Goal: Information Seeking & Learning: Learn about a topic

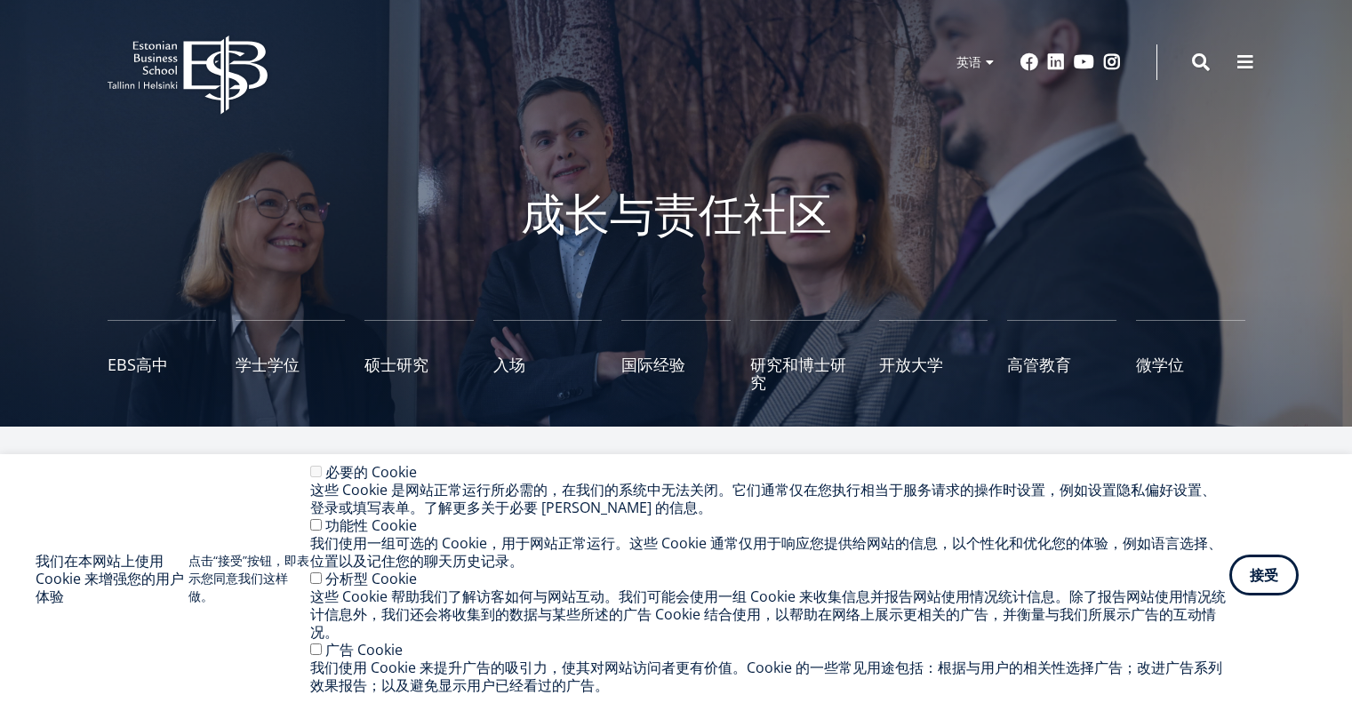
click at [1272, 580] on font "接受" at bounding box center [1264, 575] width 28 height 20
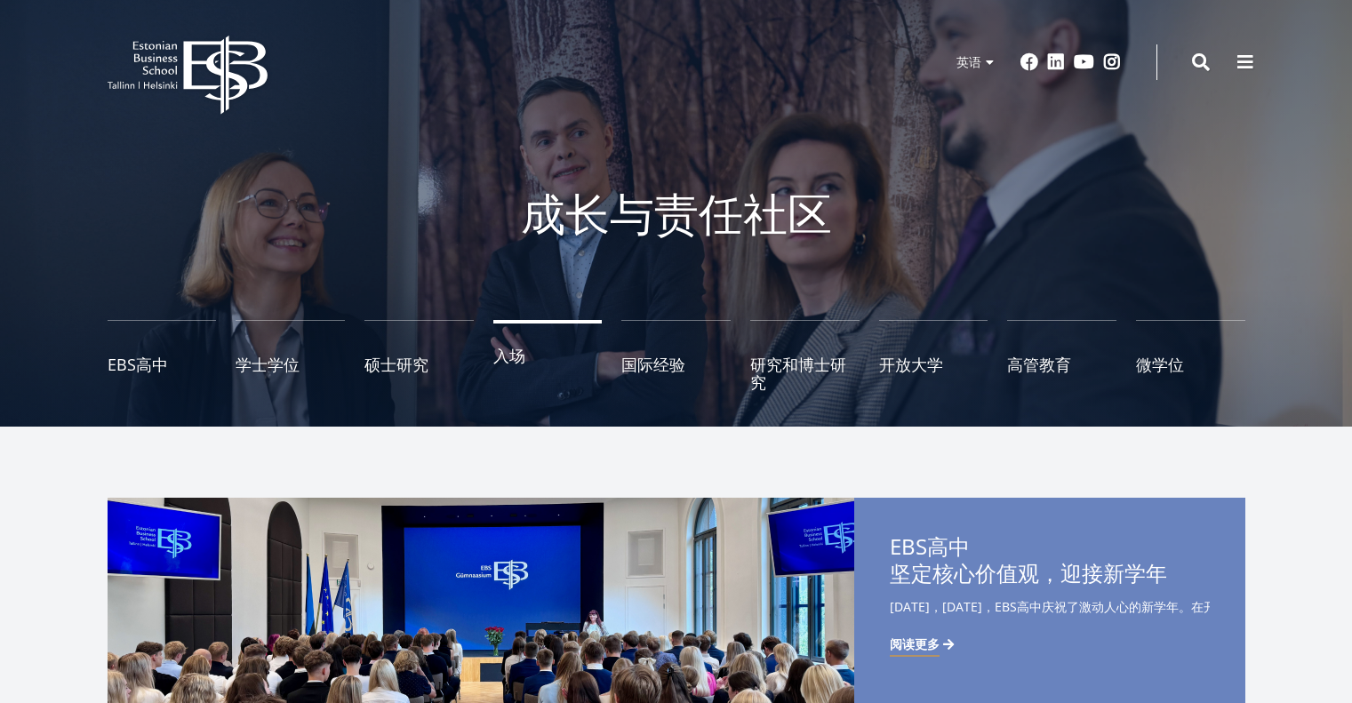
click at [515, 370] on link "入场" at bounding box center [547, 355] width 109 height 71
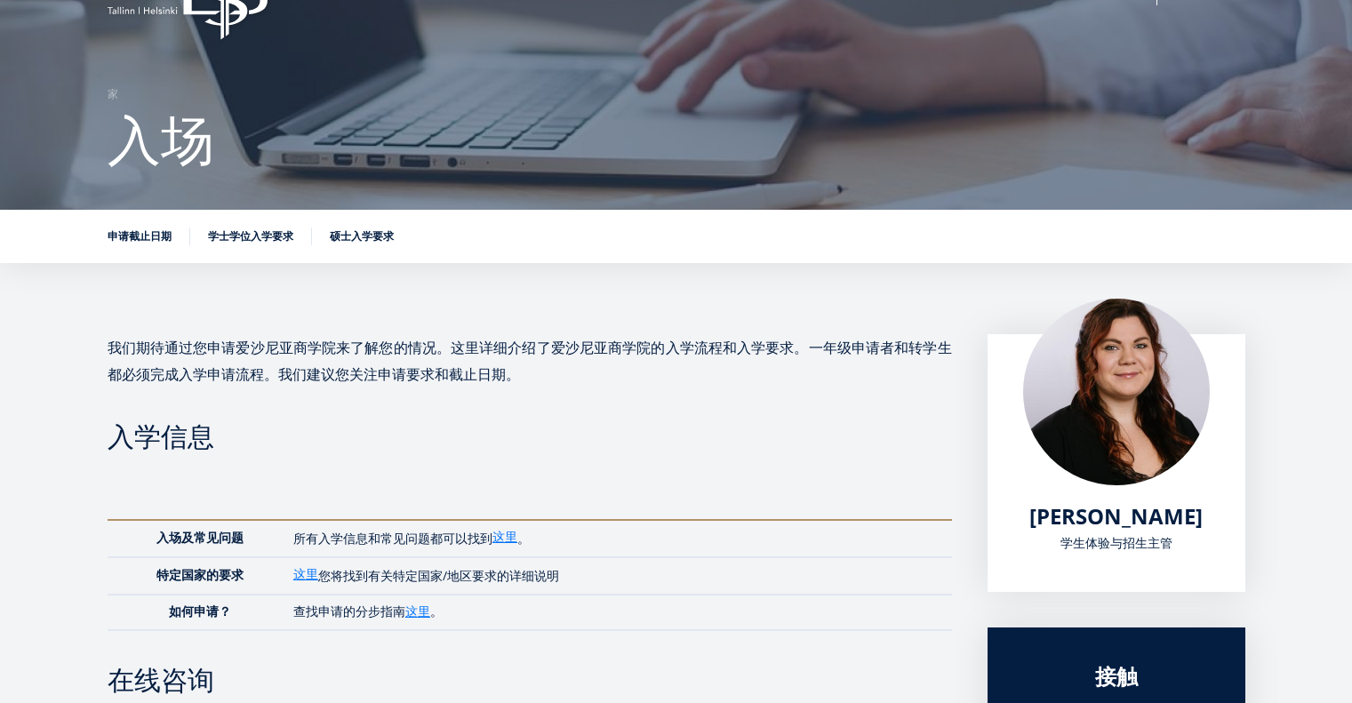
scroll to position [14, 0]
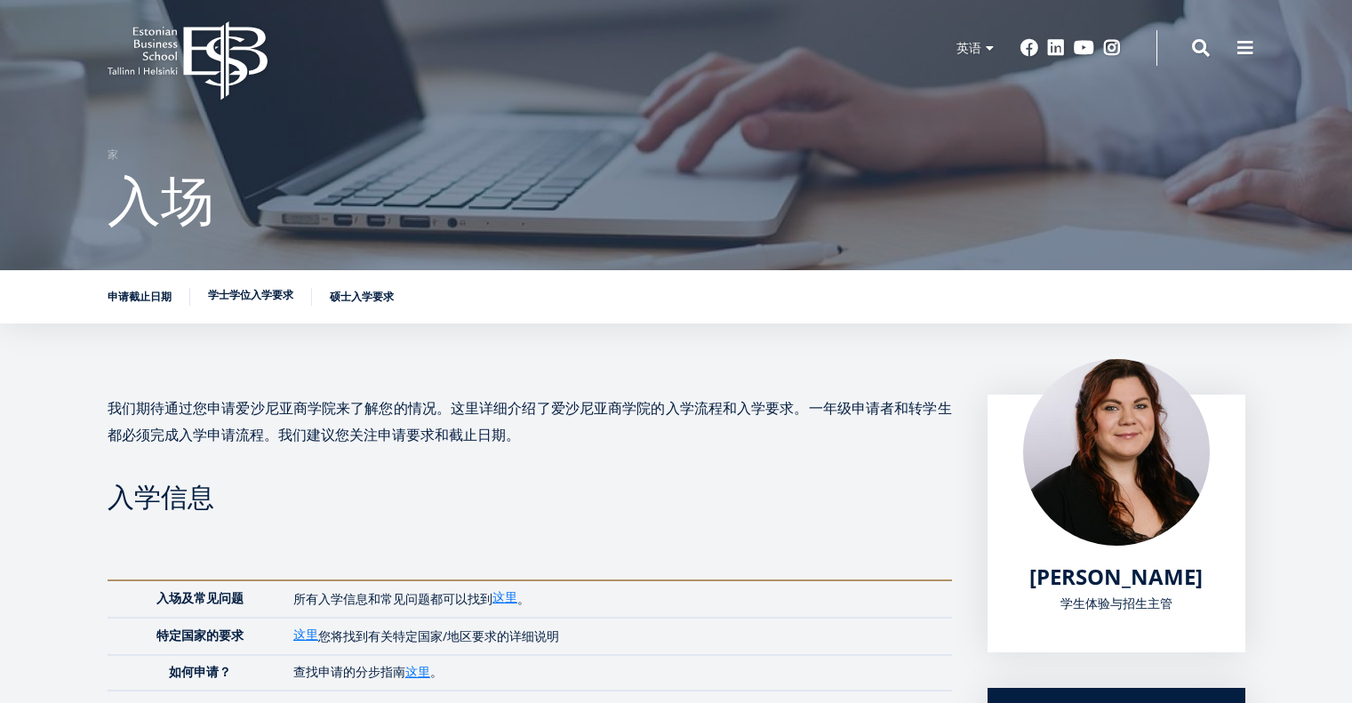
click at [251, 299] on font "学士学位入学要求" at bounding box center [250, 294] width 85 height 15
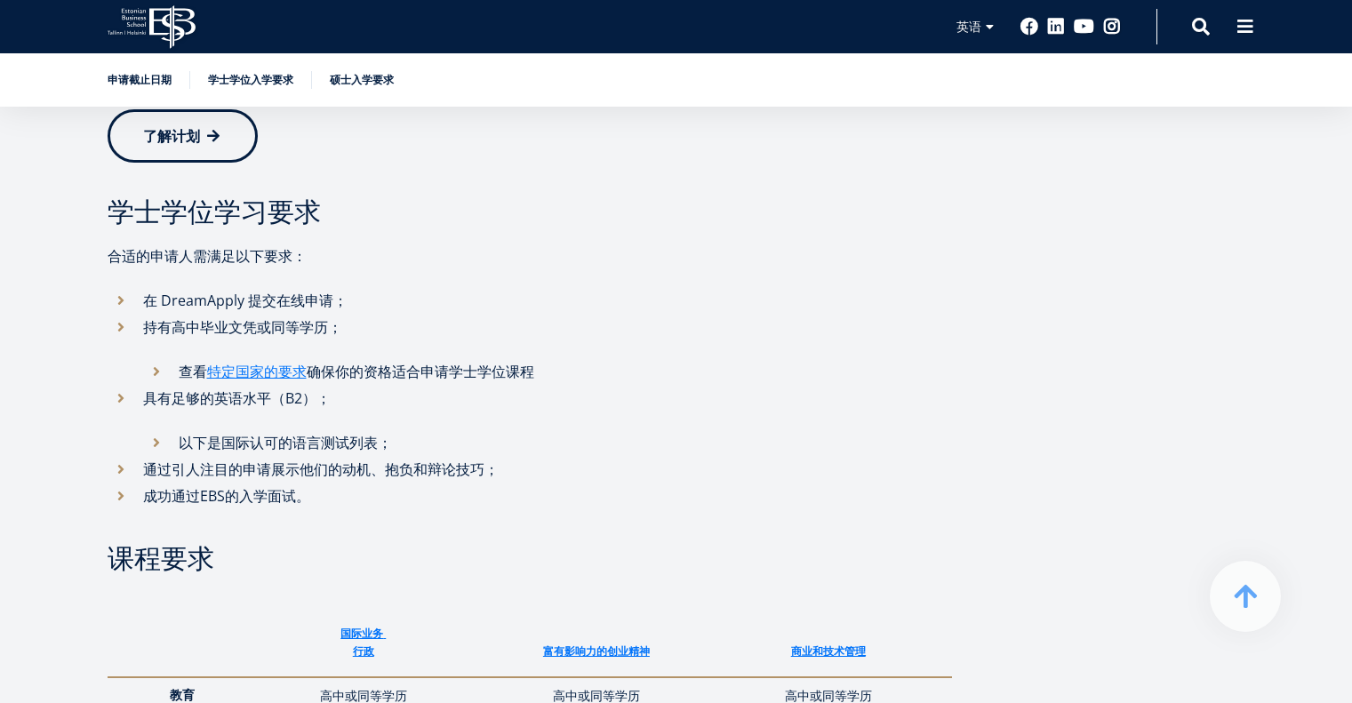
scroll to position [1969, 0]
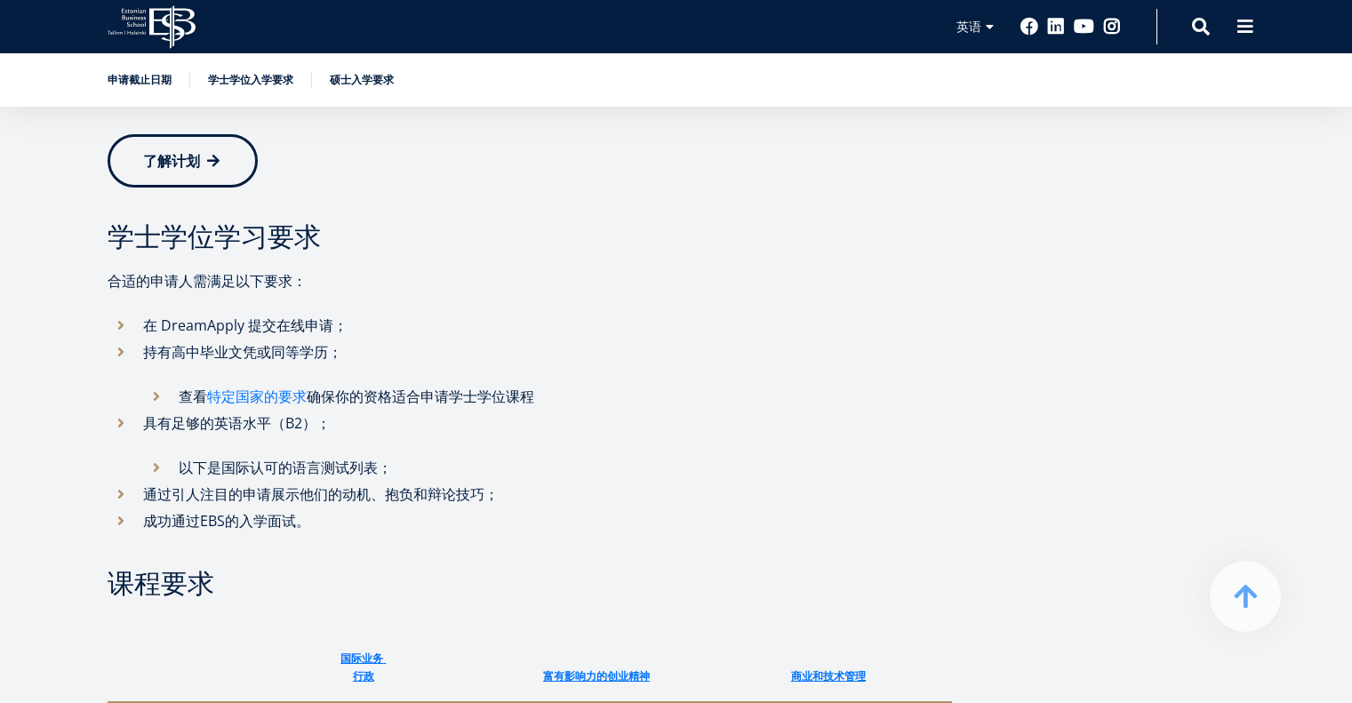
click at [275, 400] on font "特定国家的要求" at bounding box center [257, 397] width 100 height 20
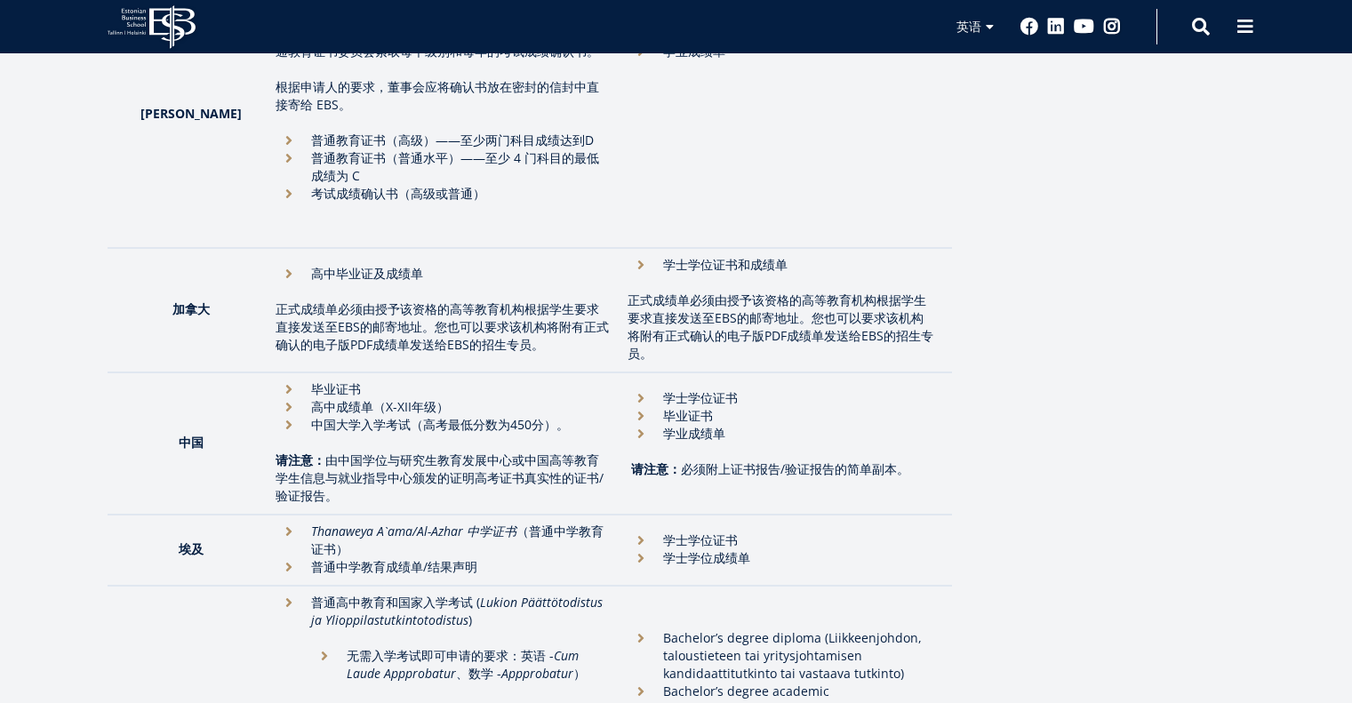
scroll to position [1244, 0]
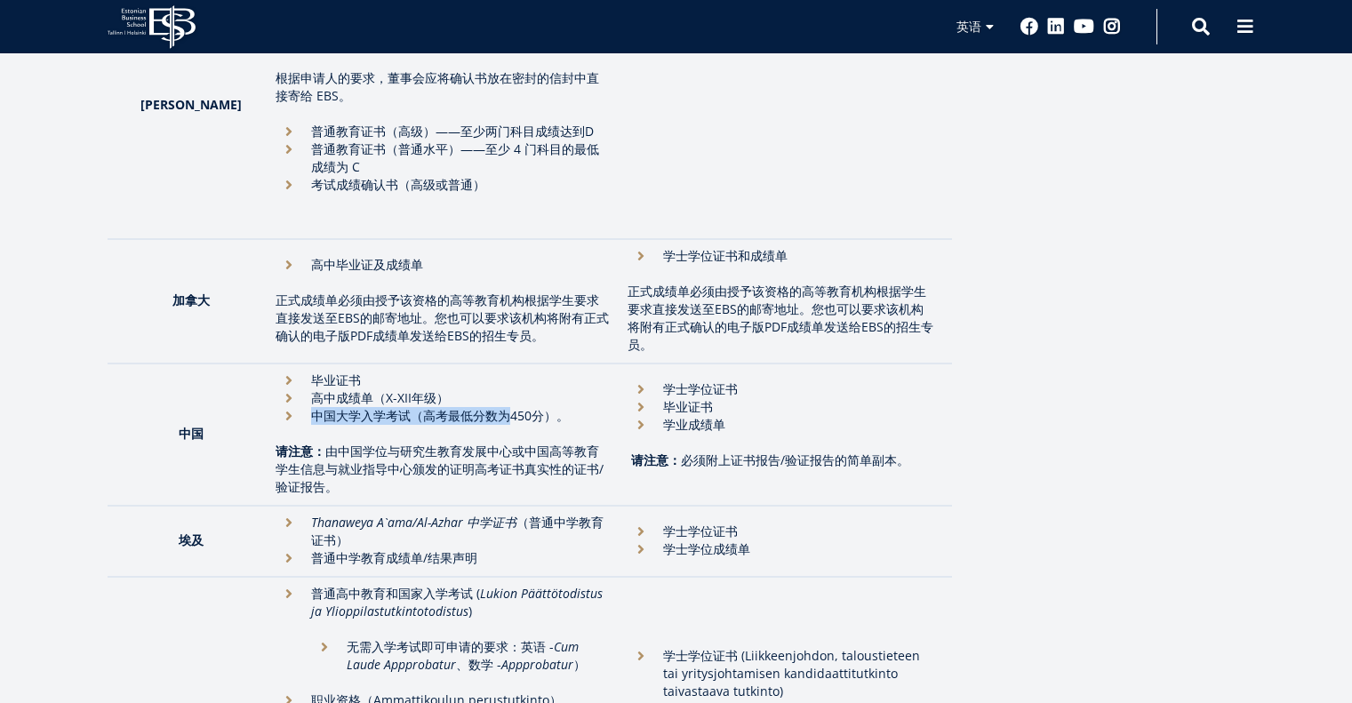
drag, startPoint x: 279, startPoint y: 362, endPoint x: 469, endPoint y: 365, distance: 190.2
click at [469, 407] on font "中国大学入学考试（高考最低分数为450分）。" at bounding box center [440, 415] width 258 height 17
drag, startPoint x: 443, startPoint y: 399, endPoint x: 459, endPoint y: 424, distance: 29.1
click at [443, 443] on font "由中国学位与研究生教育发展中心或中国高等教育学生信息与就业指导中心颁发的证明高考证书真实性的证书/验证报告。" at bounding box center [439, 469] width 328 height 52
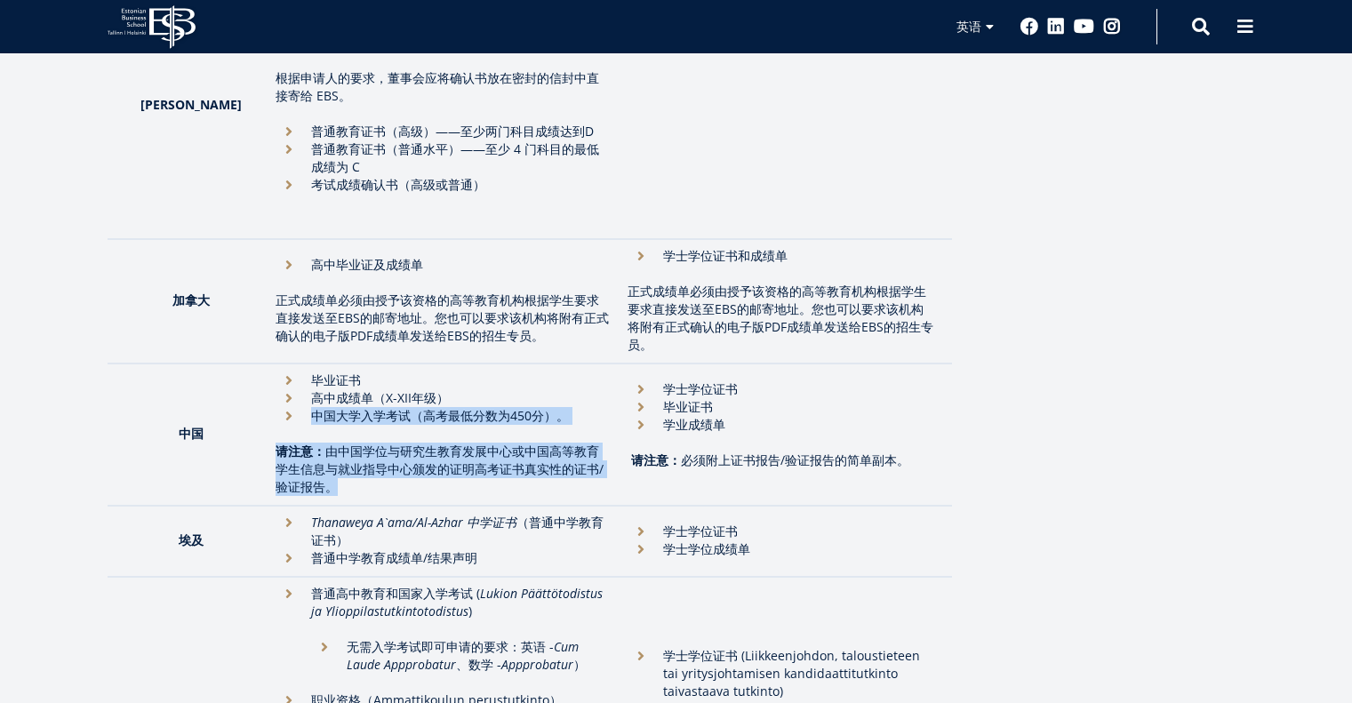
drag, startPoint x: 445, startPoint y: 433, endPoint x: 259, endPoint y: 363, distance: 198.6
click at [267, 363] on td "毕业证书 高中成绩单（X-XII年级） 中国大学入学考试（高考最低分数为450分）。 请 注意： 由中国学位与研究生教育发展中心或中国高等教育学生信息与就业指…" at bounding box center [443, 434] width 352 height 142
